Goal: Find specific fact: Find specific fact

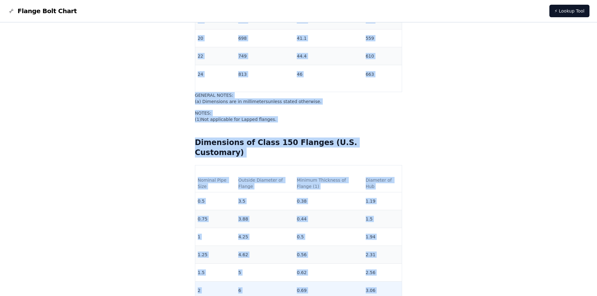
scroll to position [861, 0]
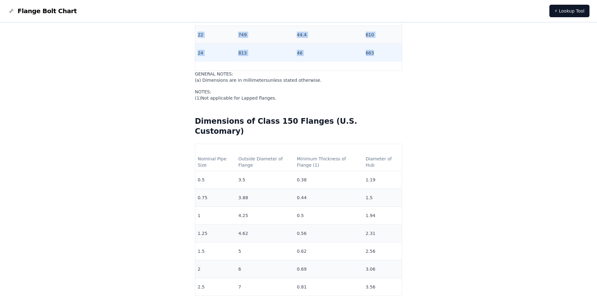
drag, startPoint x: 213, startPoint y: 118, endPoint x: 366, endPoint y: 55, distance: 164.9
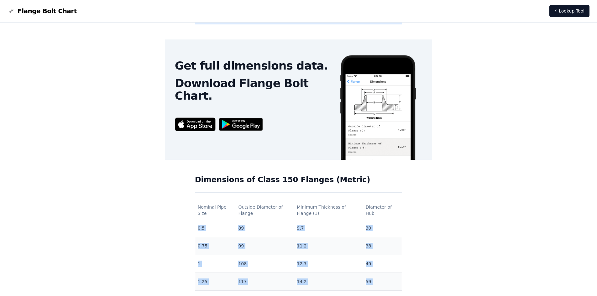
scroll to position [422, 0]
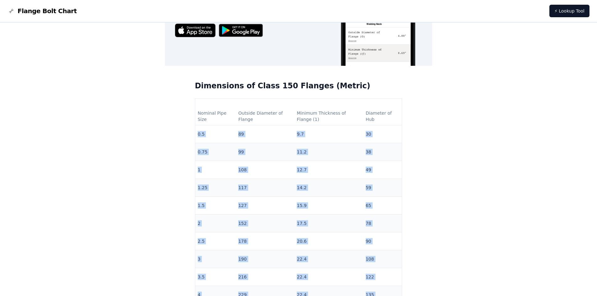
copy tbody "0.5 89 9.7 30 0.75 99 11.2 38 1 108 12.7 49 1.25 117 14.2 59 1.5 127 15.9 65 2 …"
click at [341, 182] on td "14.2" at bounding box center [328, 188] width 69 height 18
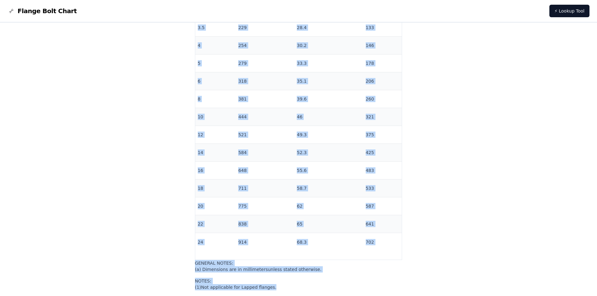
scroll to position [1697, 0]
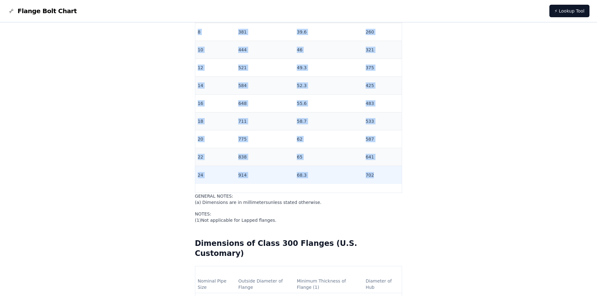
drag, startPoint x: 214, startPoint y: 121, endPoint x: 371, endPoint y: 177, distance: 167.4
copy tbody "0.5 95 12.7 38 0.75 117 14.2 48 1 124 15.7 54 1.25 133 17.5 64 1.5 155 19 70 2 …"
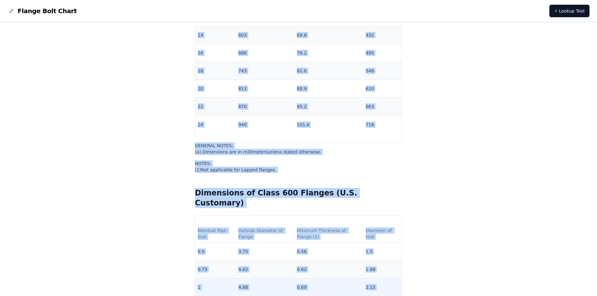
scroll to position [3668, 0]
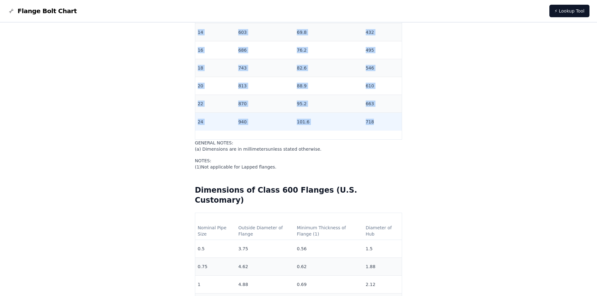
drag, startPoint x: 214, startPoint y: 134, endPoint x: 369, endPoint y: 120, distance: 156.4
copy tbody "0.5 95 14.2 38 0.75 117 15.7 48 1 124 17.5 54 1.25 133 20.6 64 1.5 155 22.4 70 …"
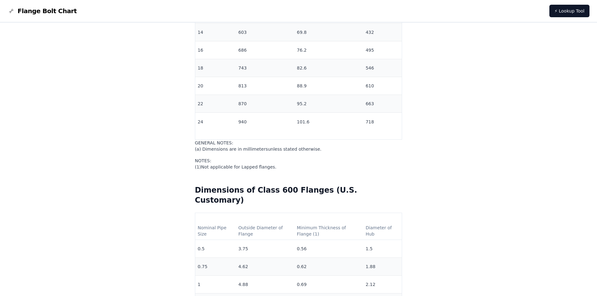
click at [465, 191] on div "Home Specifications ASME B16.5 Flange Dimensions ASME B16.5 - Flange Dimensions…" at bounding box center [299, 78] width 582 height 7430
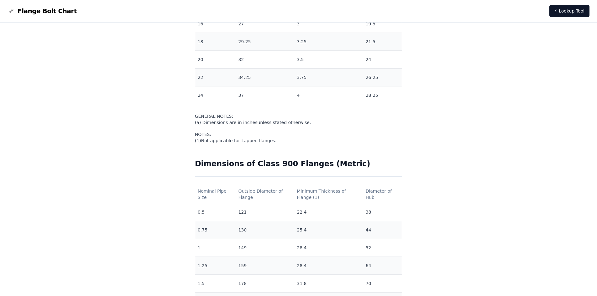
scroll to position [4232, 0]
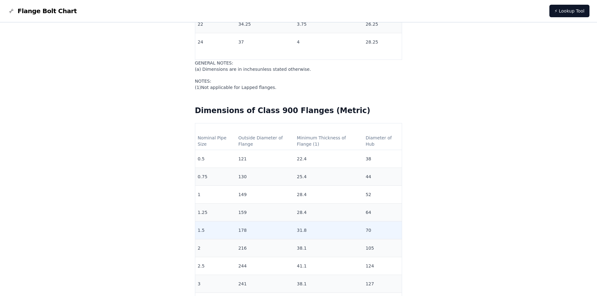
scroll to position [4326, 0]
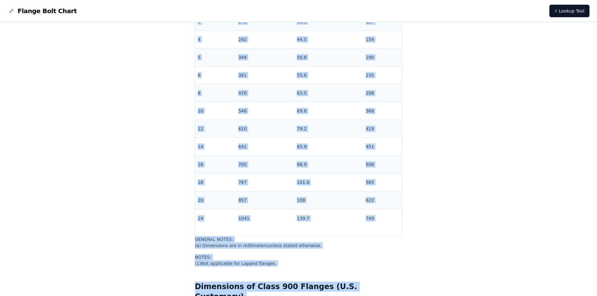
scroll to position [4559, 0]
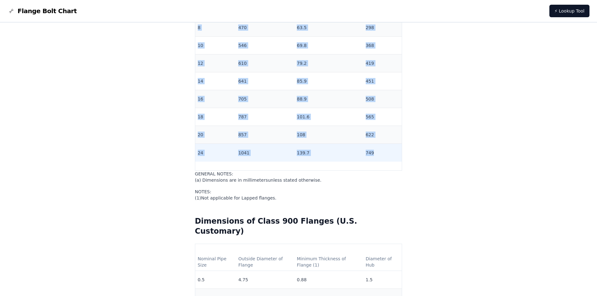
drag, startPoint x: 215, startPoint y: 63, endPoint x: 364, endPoint y: 152, distance: 173.7
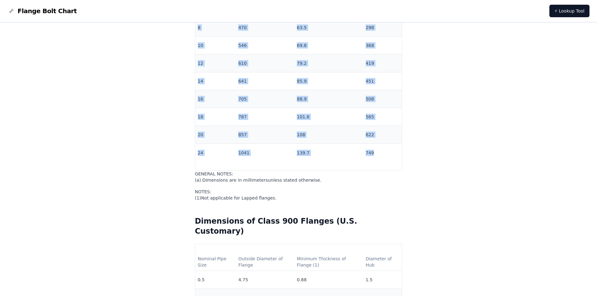
copy tbody ".5 121 22.4 38 0.75 130 25.4 44 1 149 28.4 52 1.25 159 28.4 64 1.5 178 31.8 70 …"
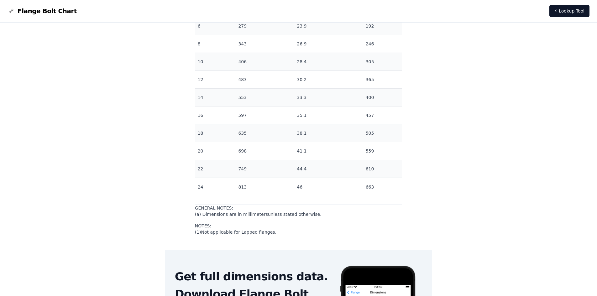
scroll to position [7192, 0]
